Goal: Information Seeking & Learning: Learn about a topic

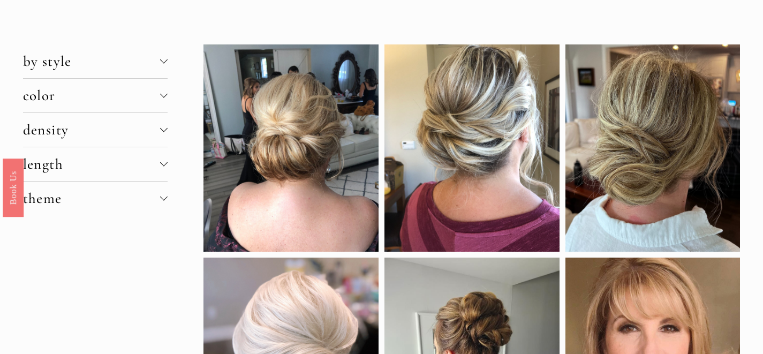
scroll to position [2, 0]
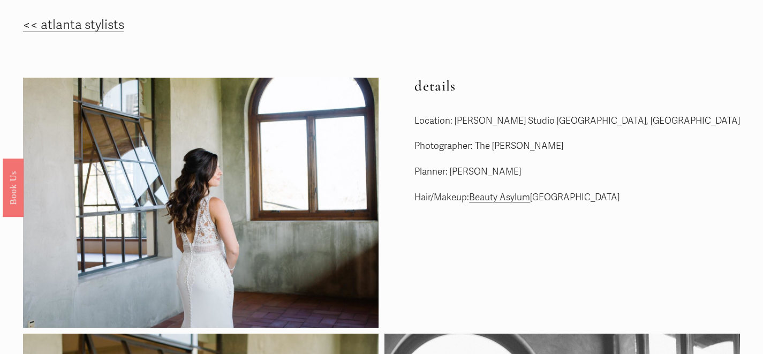
scroll to position [21, 0]
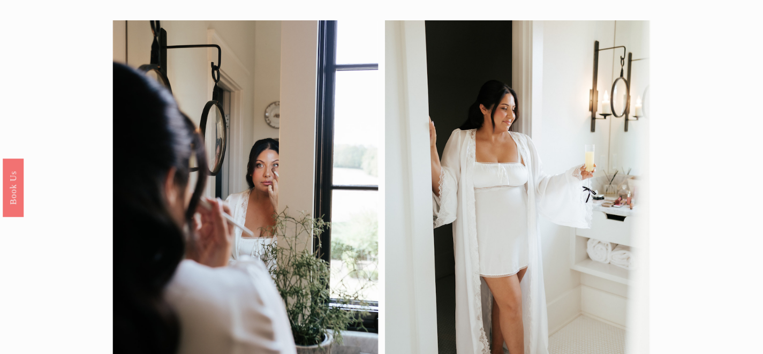
scroll to position [35, 0]
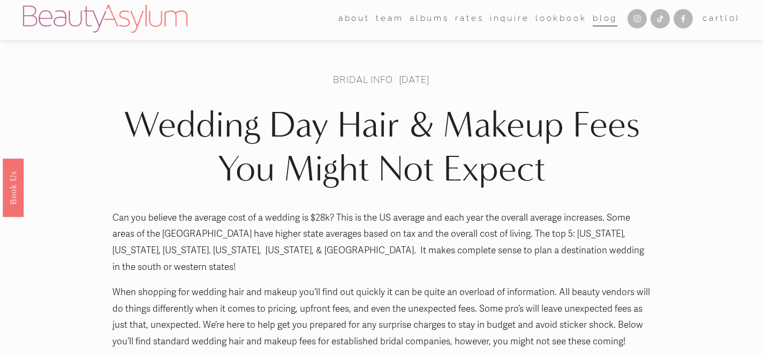
scroll to position [2, 0]
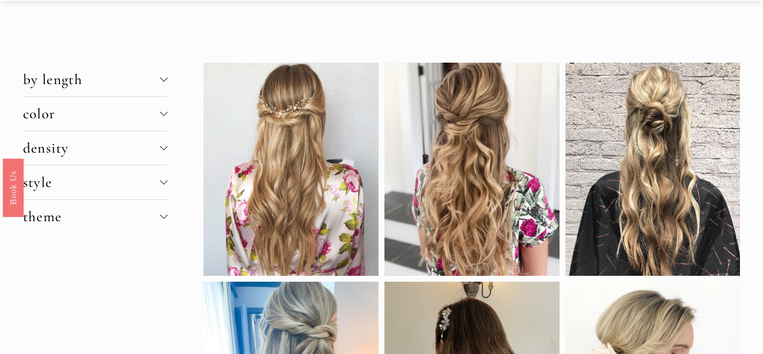
scroll to position [8, 0]
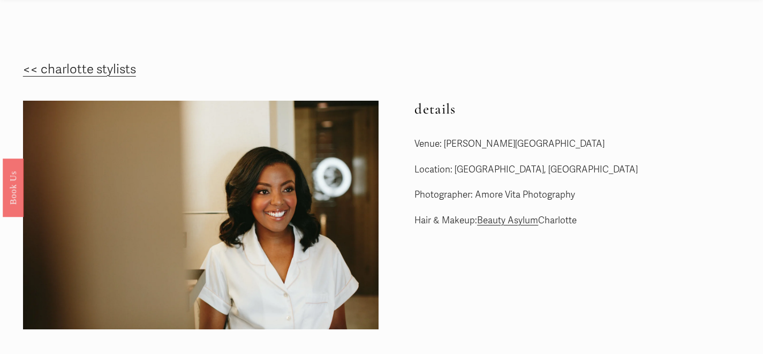
scroll to position [27, 0]
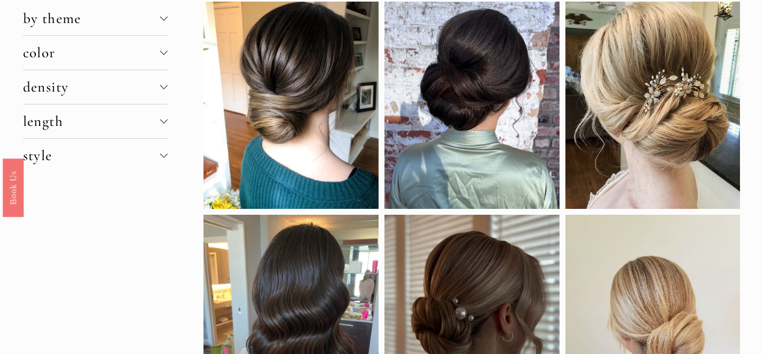
scroll to position [45, 0]
